Goal: Navigation & Orientation: Find specific page/section

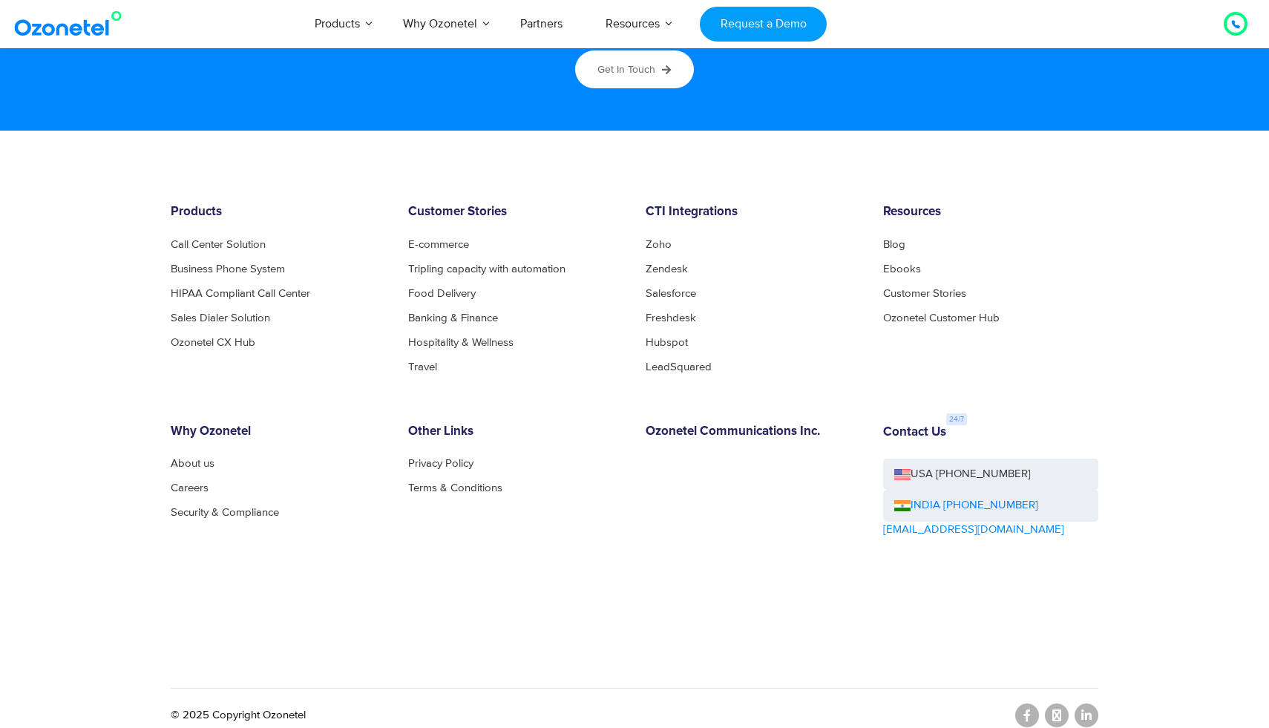
scroll to position [7995, 0]
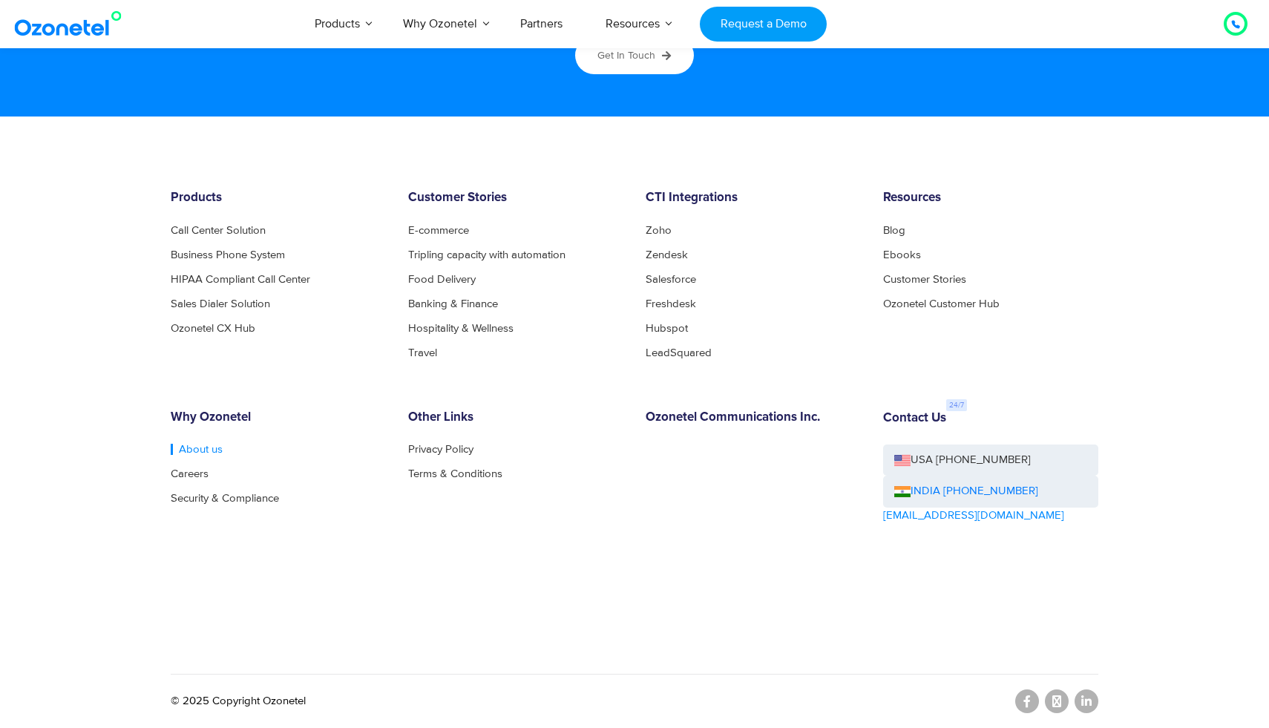
click at [192, 445] on link "About us" at bounding box center [197, 449] width 52 height 11
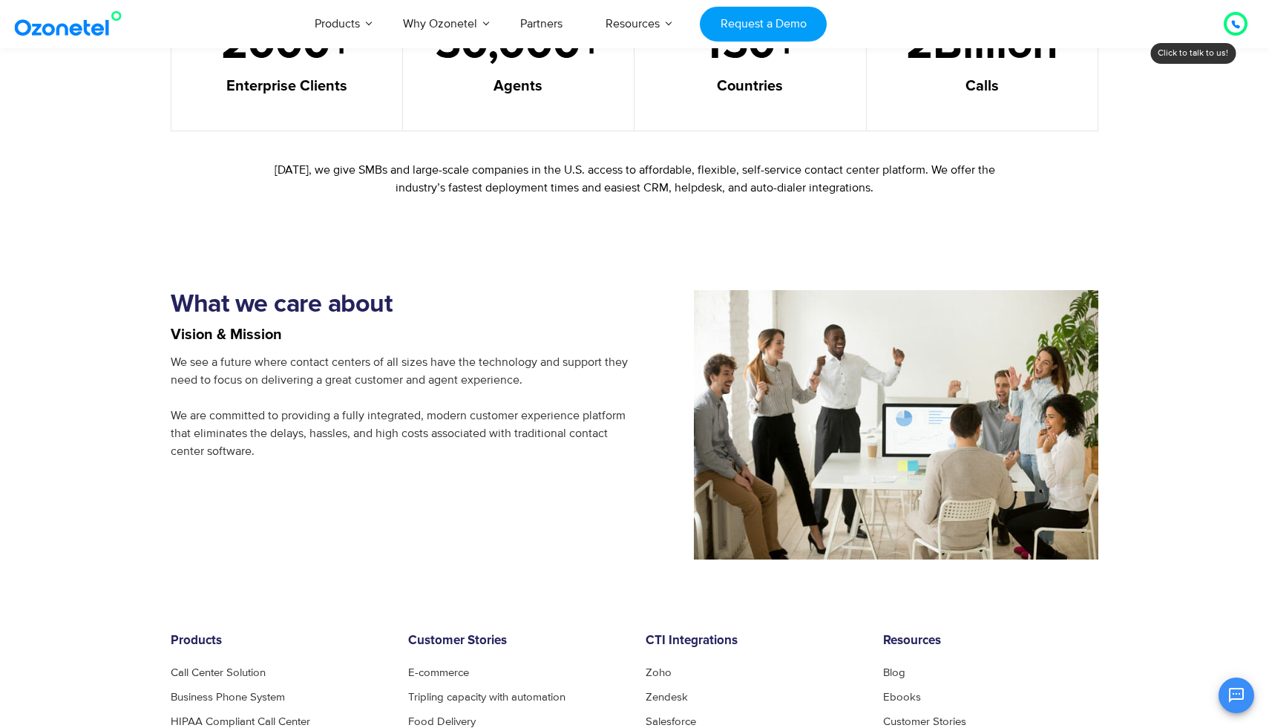
scroll to position [891, 0]
